Goal: Task Accomplishment & Management: Complete application form

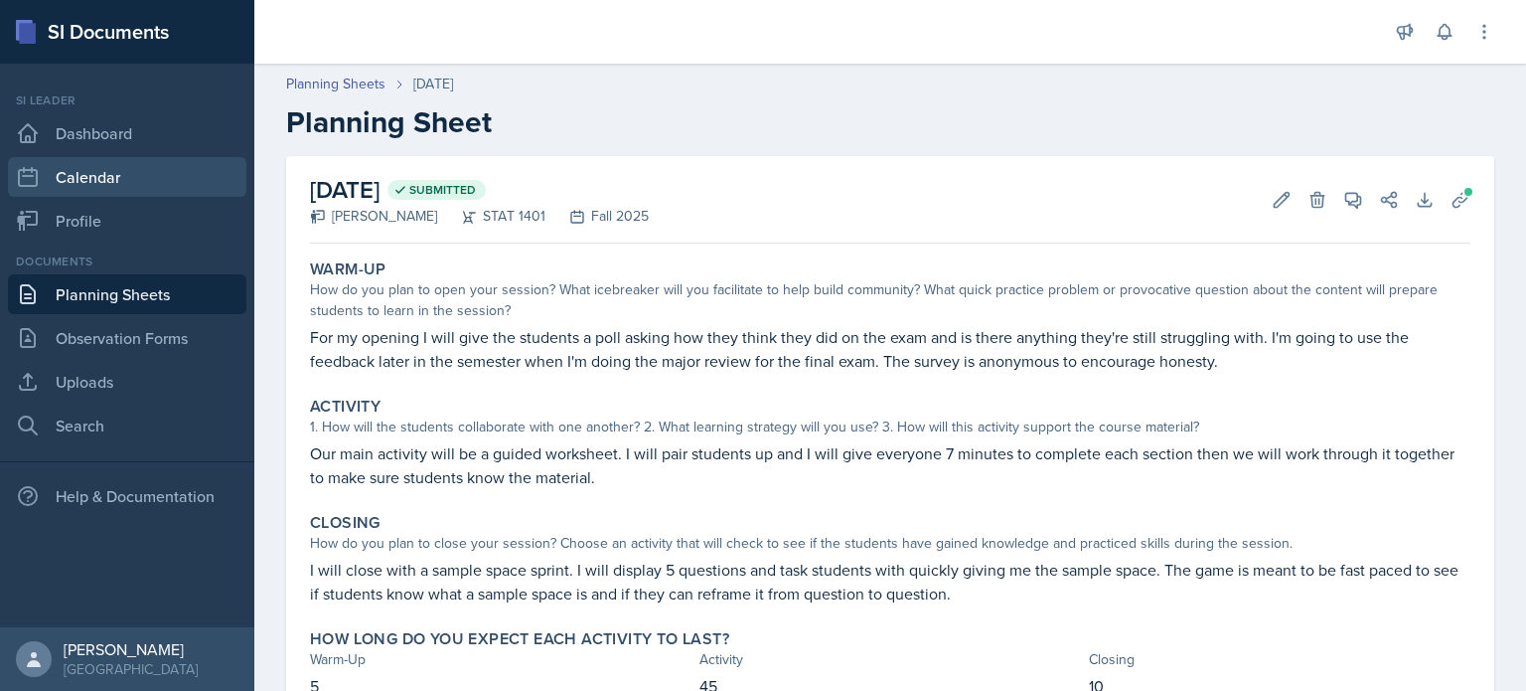
scroll to position [85, 0]
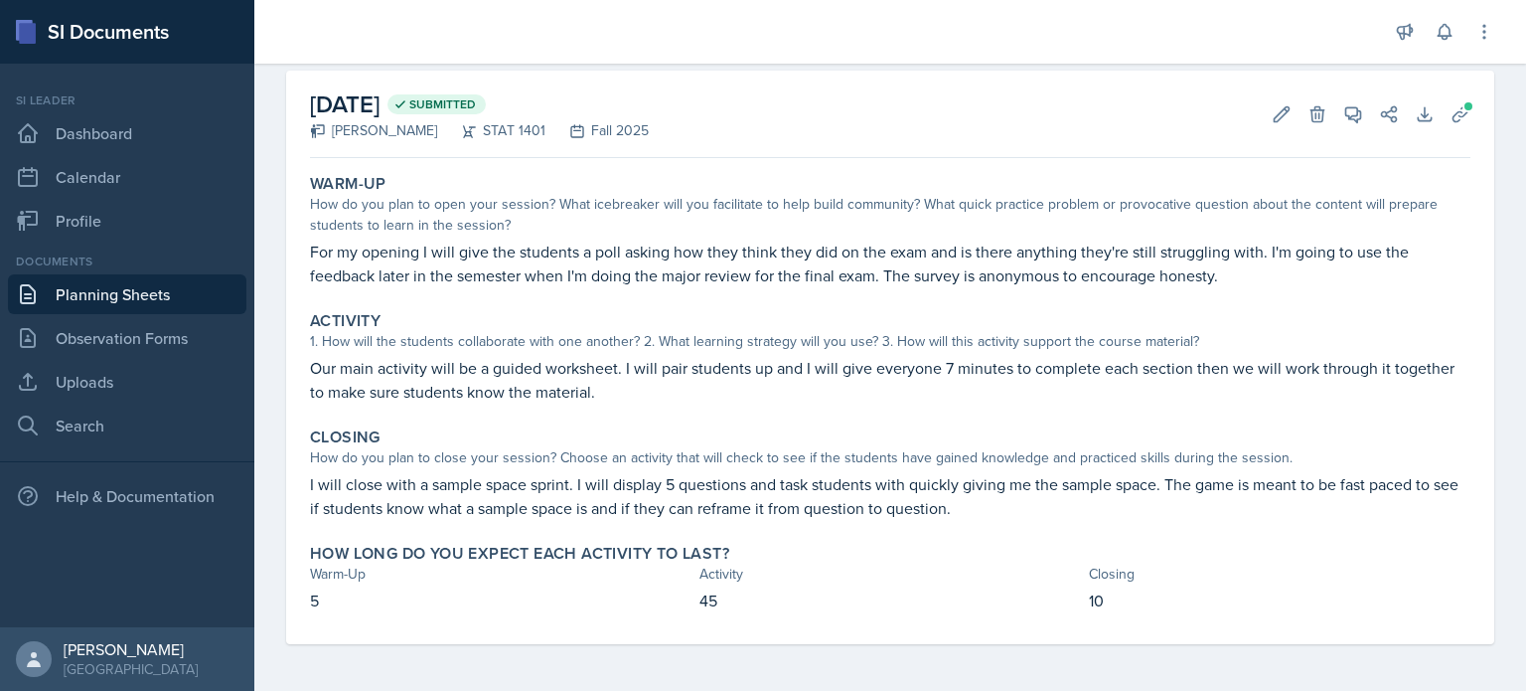
click at [99, 111] on div "Si leader Dashboard Calendar Profile" at bounding box center [127, 165] width 238 height 149
click at [105, 133] on link "Dashboard" at bounding box center [127, 133] width 238 height 40
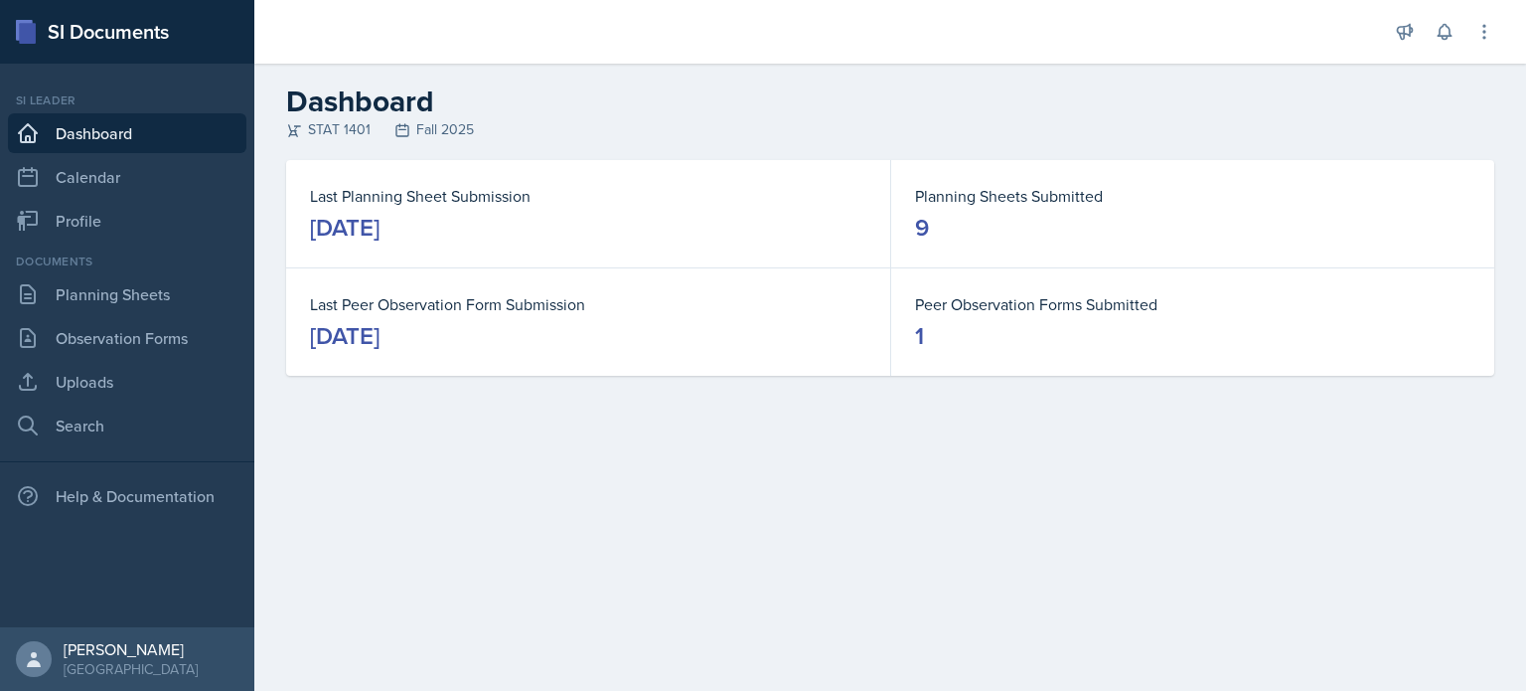
click at [105, 133] on link "Dashboard" at bounding box center [127, 133] width 238 height 40
click at [102, 291] on link "Planning Sheets" at bounding box center [127, 294] width 238 height 40
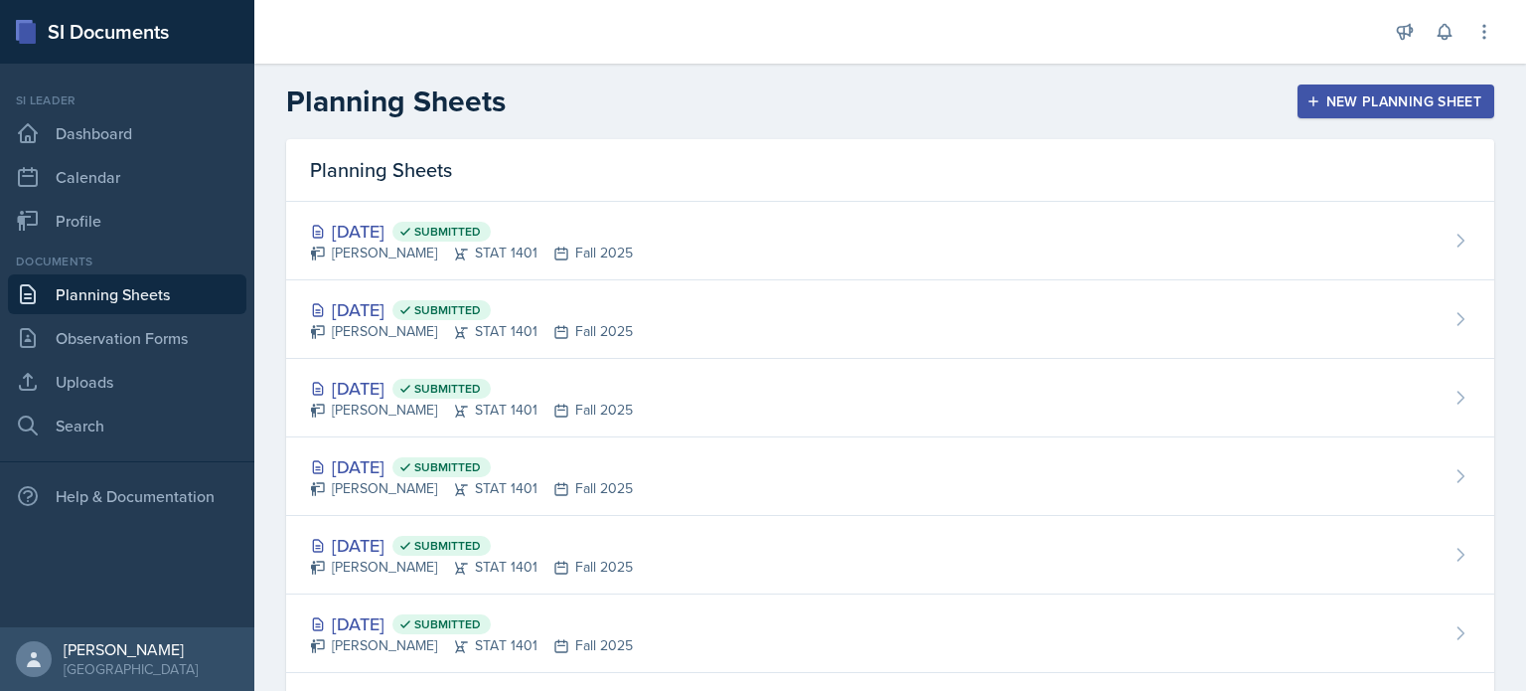
click at [1331, 111] on button "New Planning Sheet" at bounding box center [1396, 101] width 197 height 34
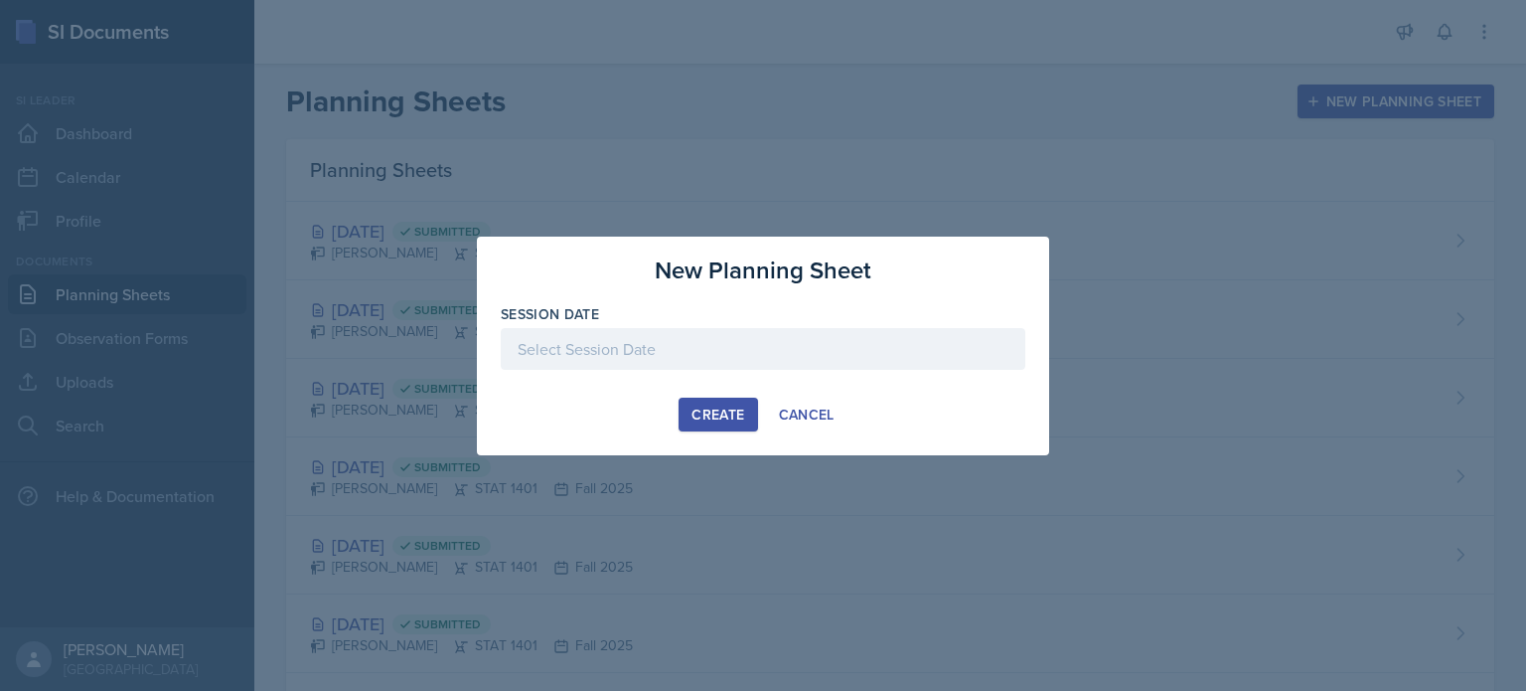
click at [770, 360] on div at bounding box center [763, 349] width 525 height 42
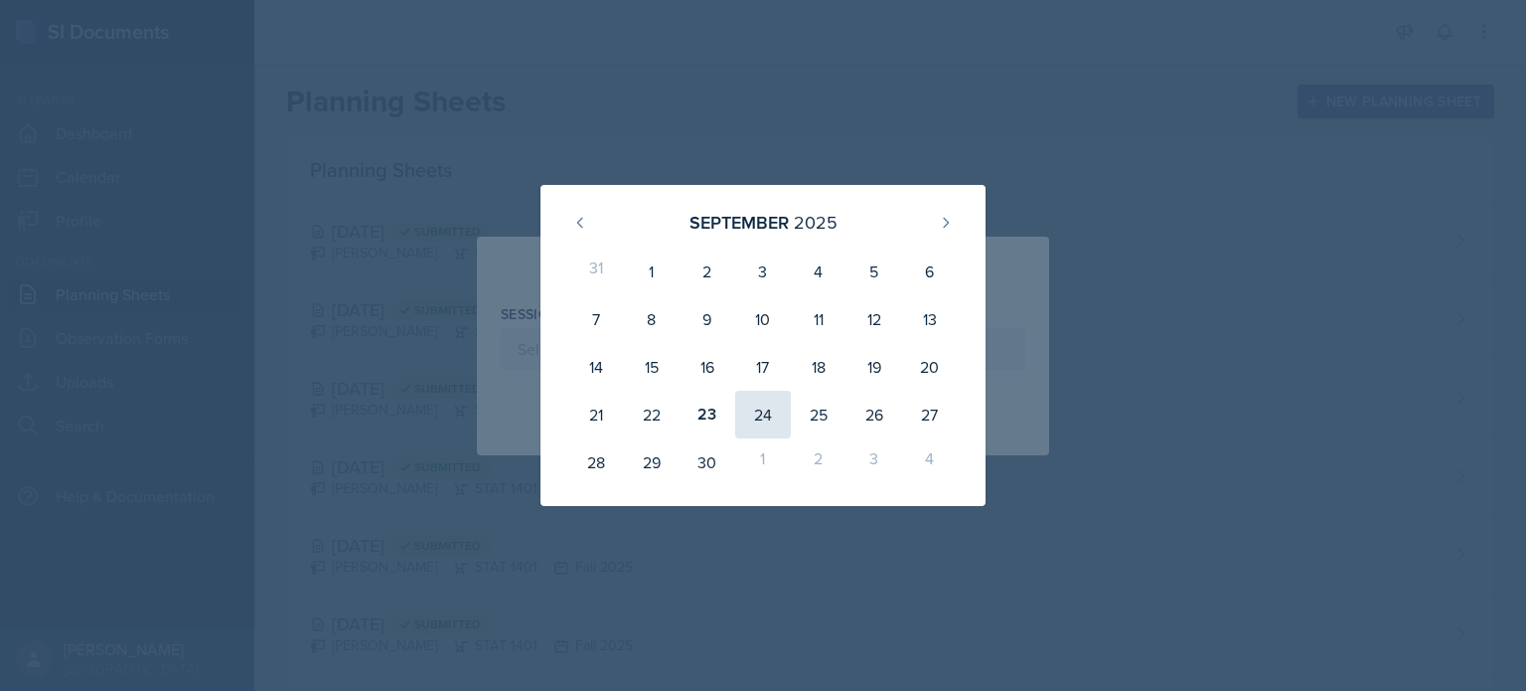
click at [771, 407] on div "24" at bounding box center [763, 414] width 56 height 48
type input "[DATE]"
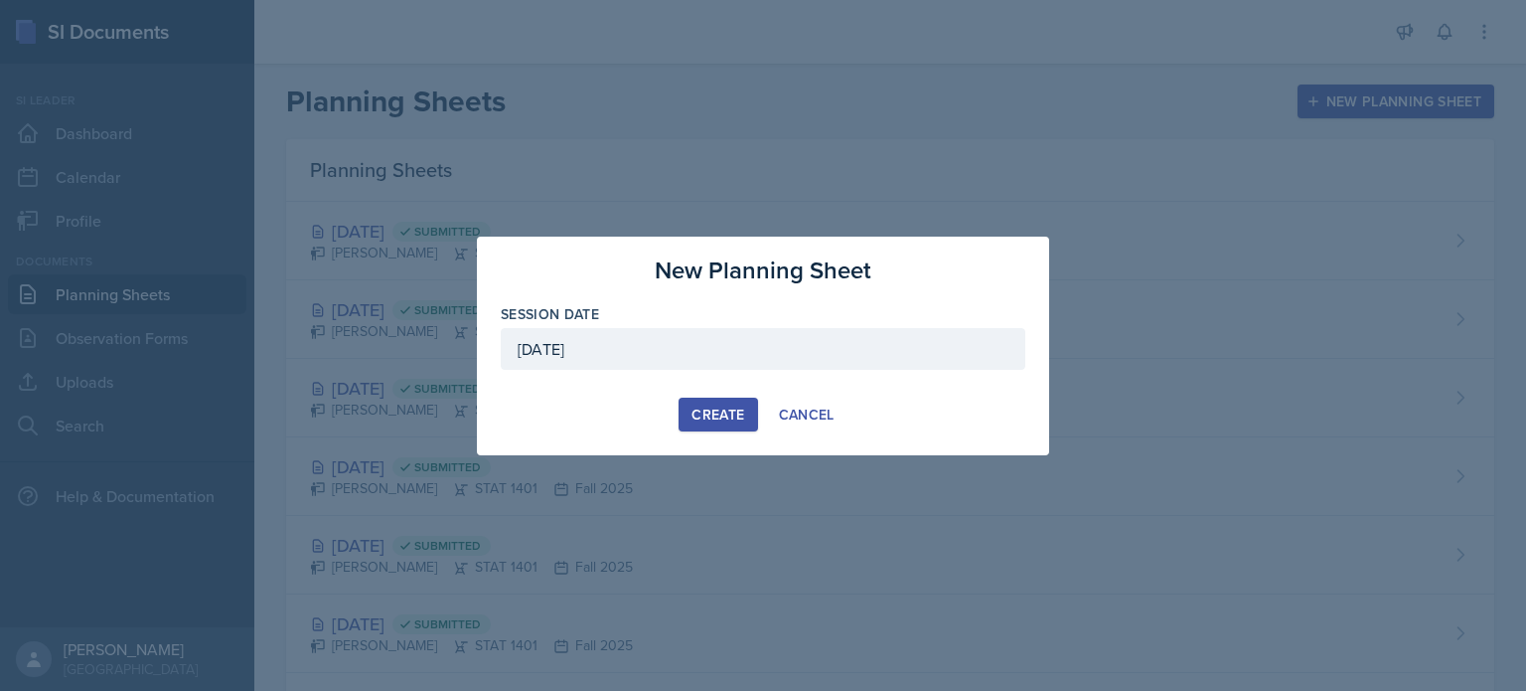
click at [710, 408] on div "Create" at bounding box center [718, 414] width 53 height 16
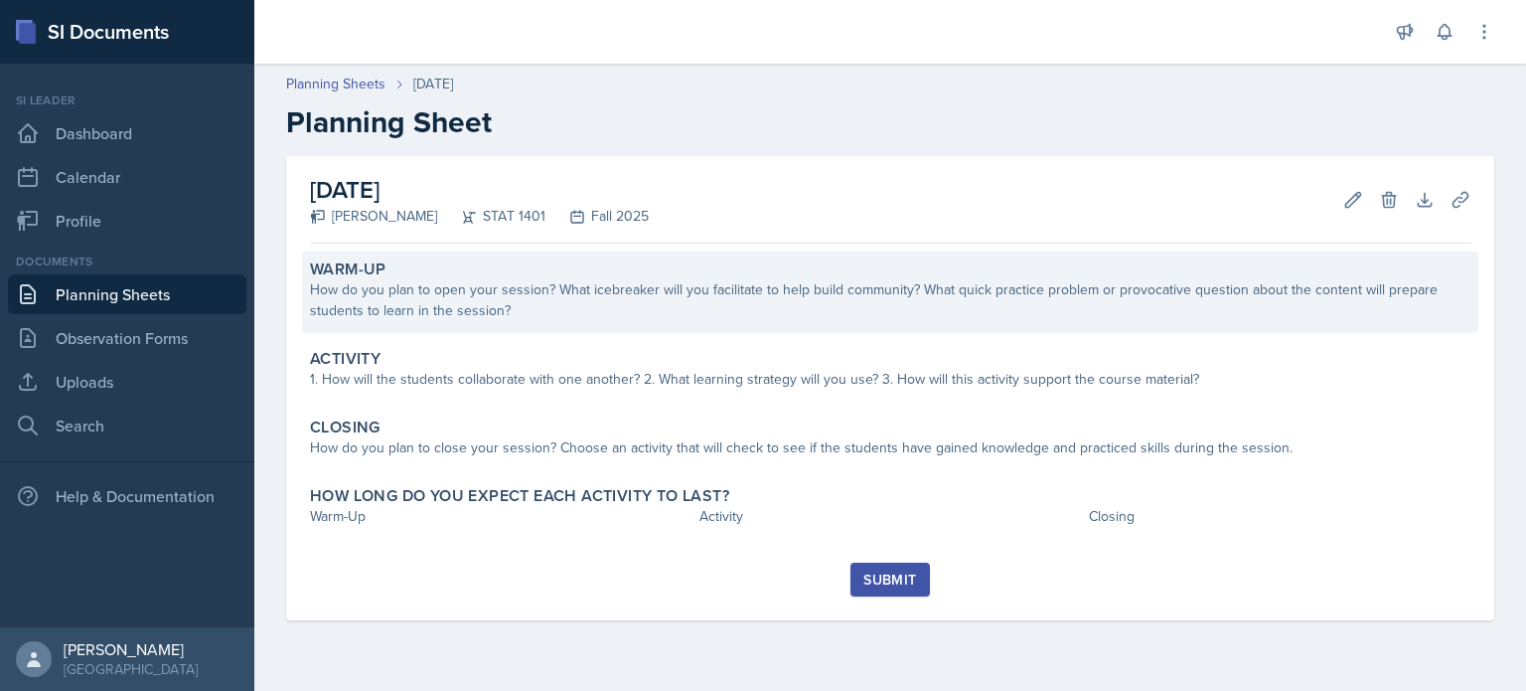
click at [715, 279] on div "How do you plan to open your session? What icebreaker will you facilitate to he…" at bounding box center [890, 300] width 1160 height 42
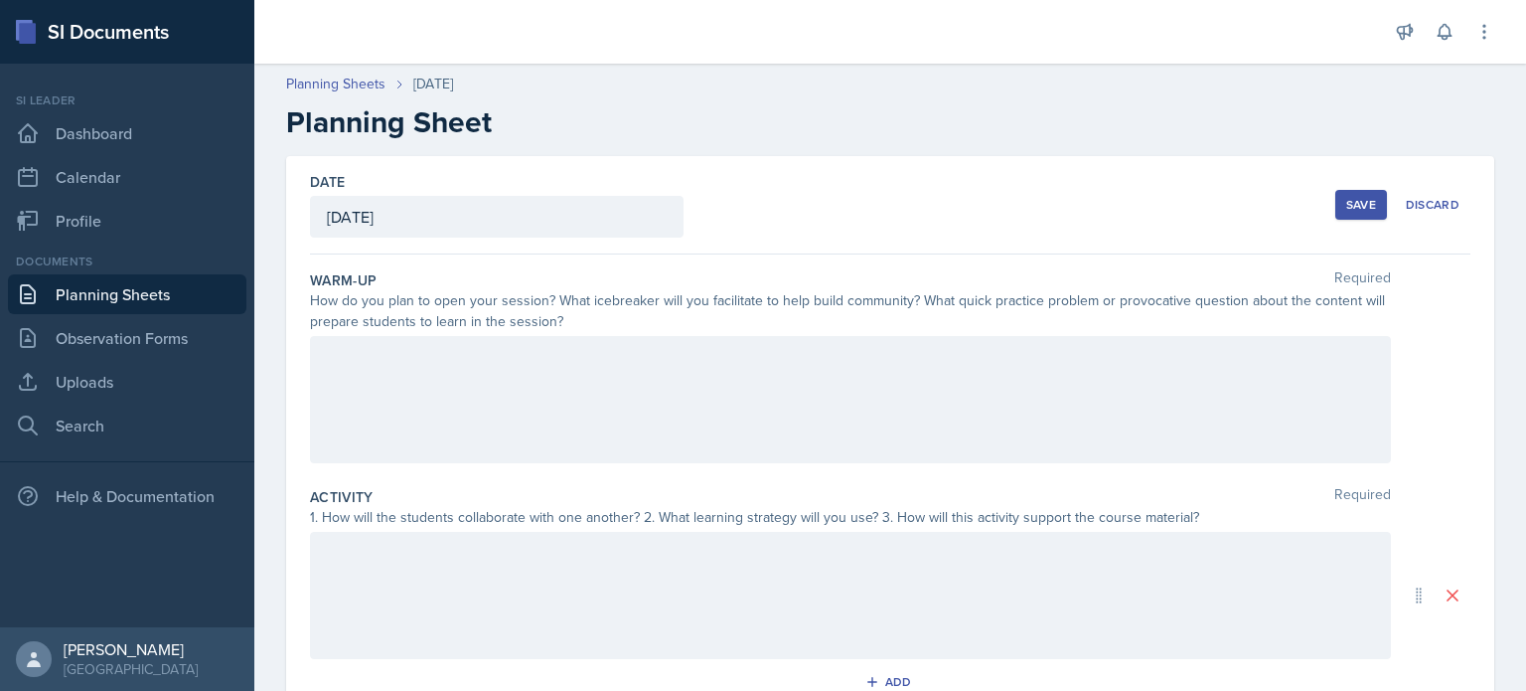
click at [493, 346] on div at bounding box center [850, 399] width 1081 height 127
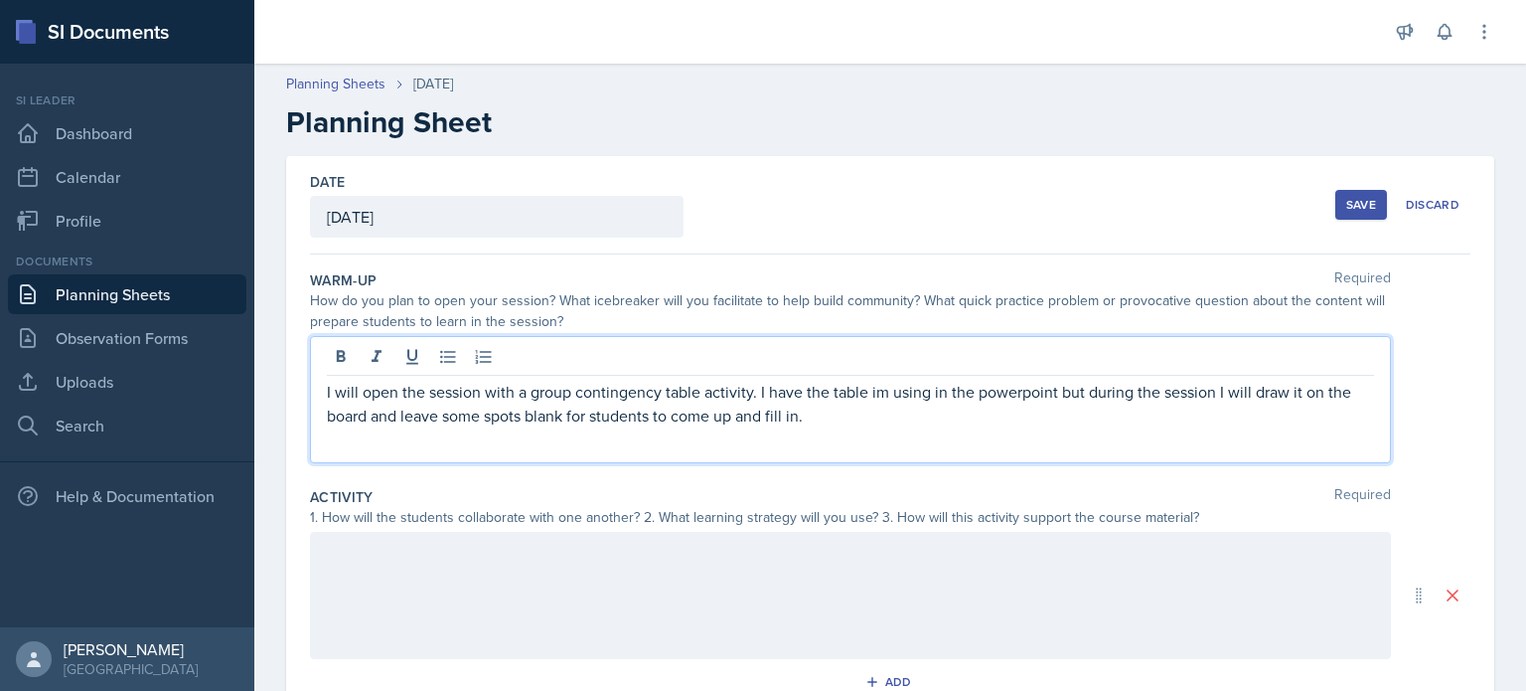
click at [832, 415] on p "I will open the session with a group contingency table activity. I have the tab…" at bounding box center [850, 404] width 1047 height 48
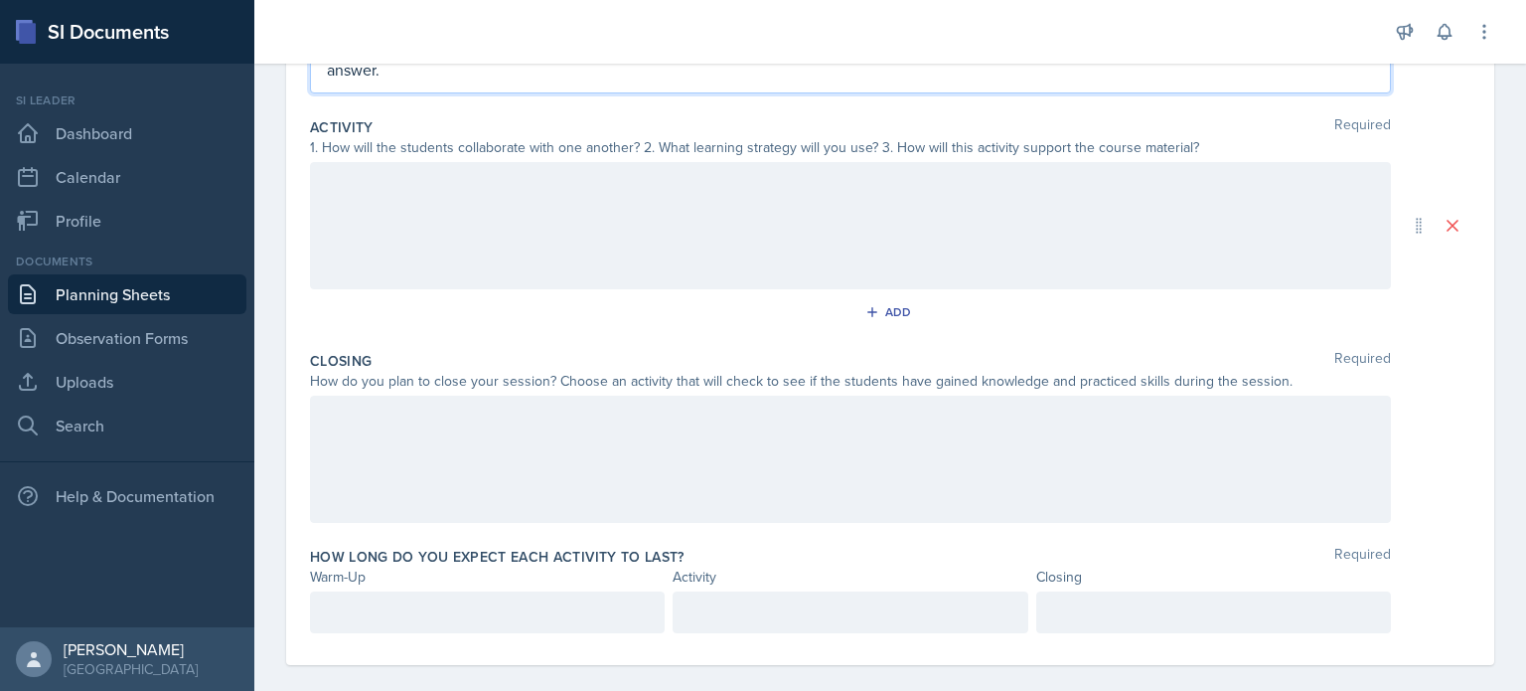
scroll to position [370, 0]
